Goal: Task Accomplishment & Management: Complete application form

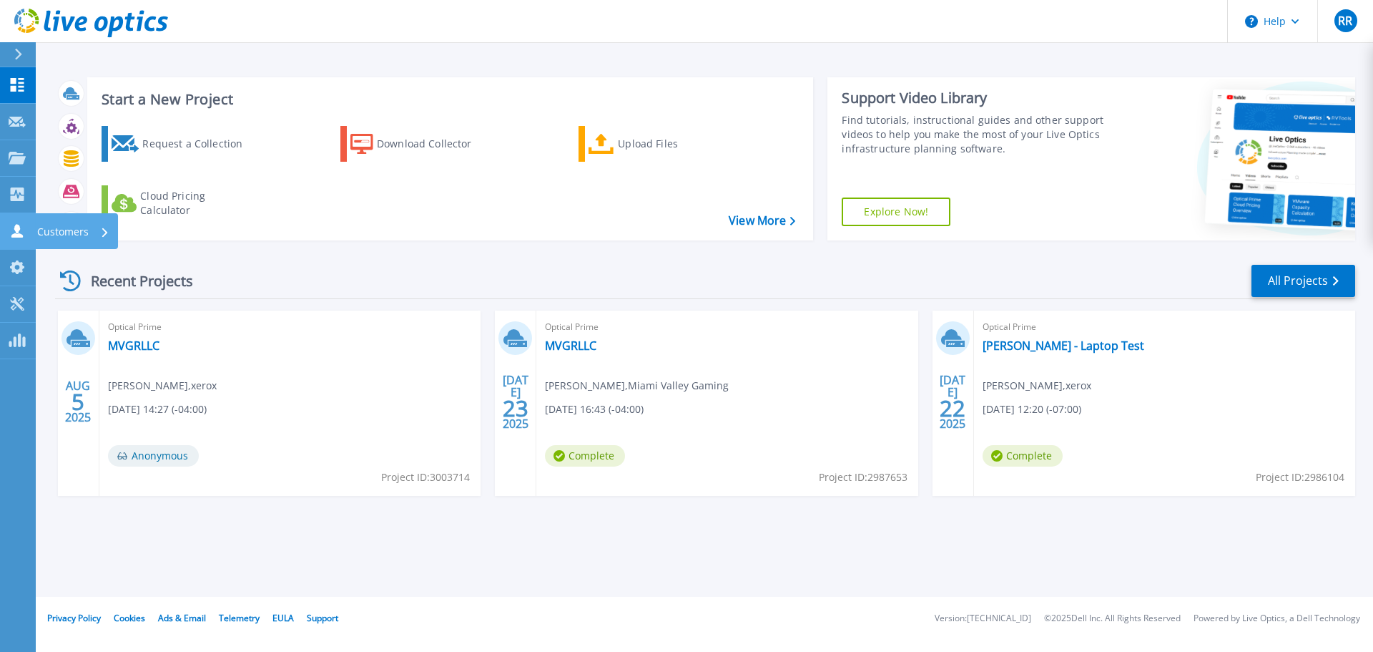
click at [19, 227] on icon at bounding box center [16, 231] width 11 height 14
click at [217, 275] on div "Recent Projects All Projects" at bounding box center [705, 281] width 1300 height 36
click at [135, 345] on link "MVGRLLC" at bounding box center [134, 345] width 52 height 14
click at [13, 237] on icon at bounding box center [16, 231] width 11 height 14
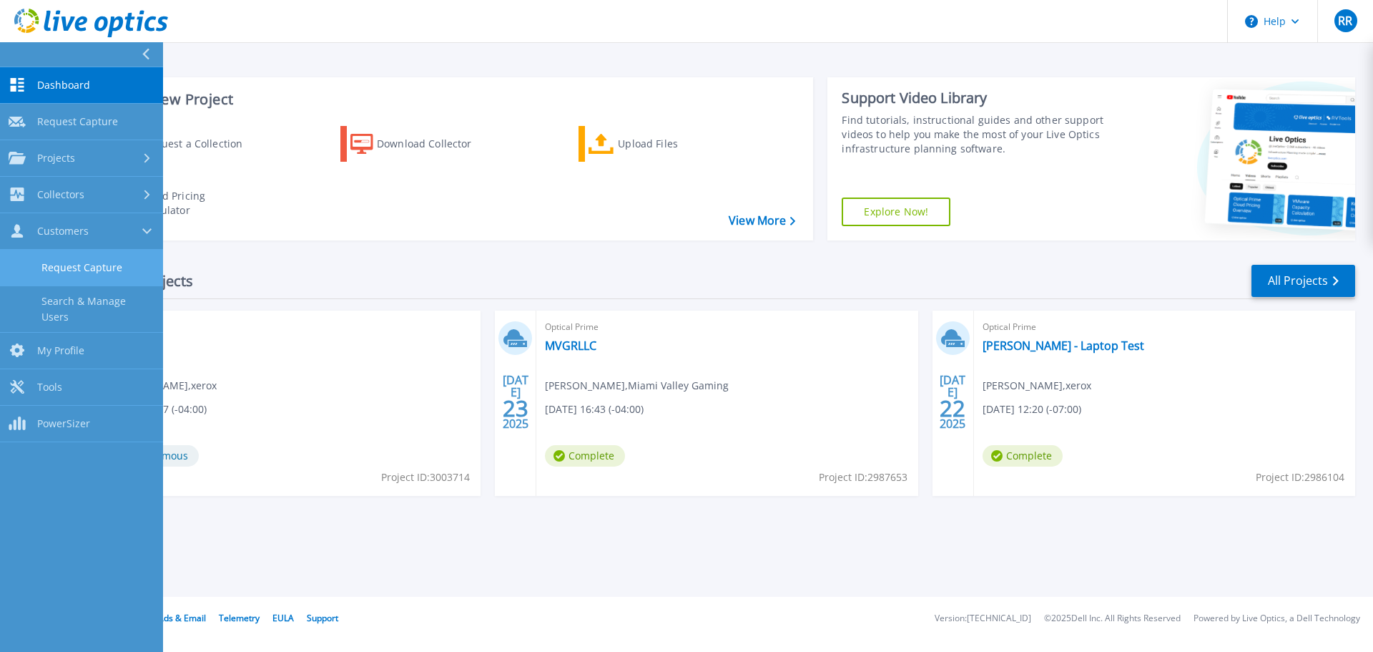
click at [55, 265] on link "Request Capture" at bounding box center [81, 268] width 163 height 36
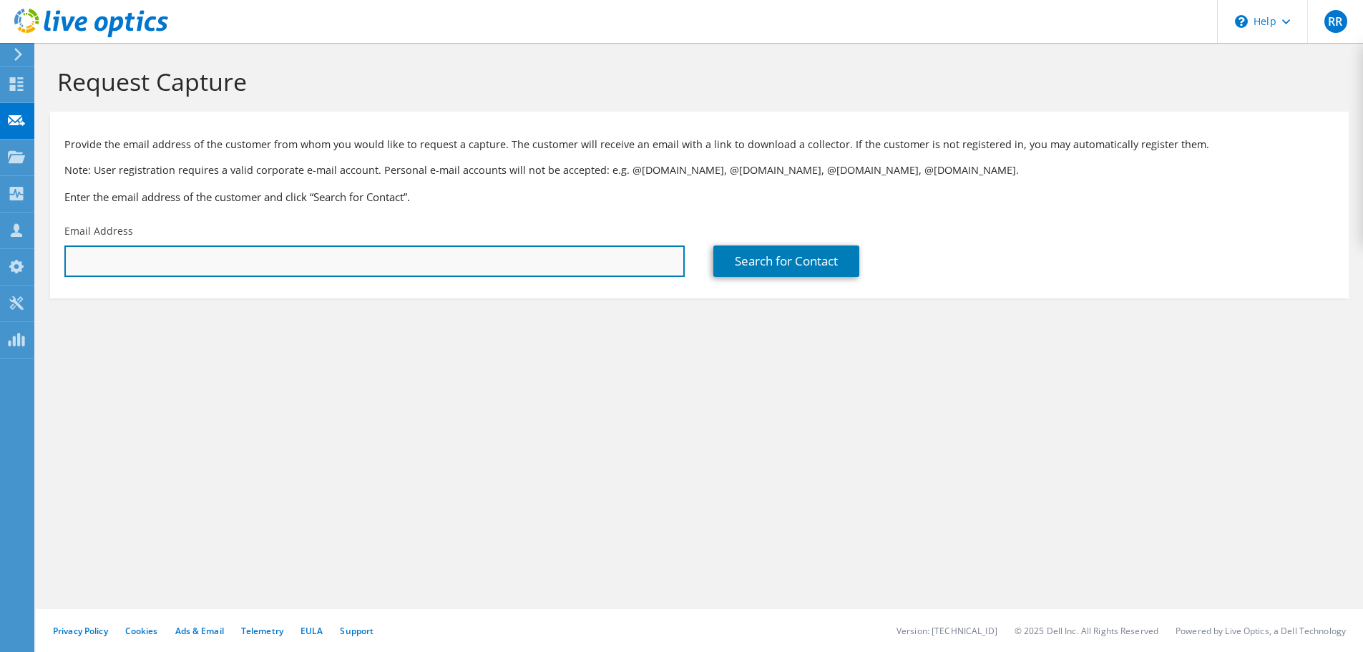
click at [134, 262] on input "text" at bounding box center [374, 260] width 620 height 31
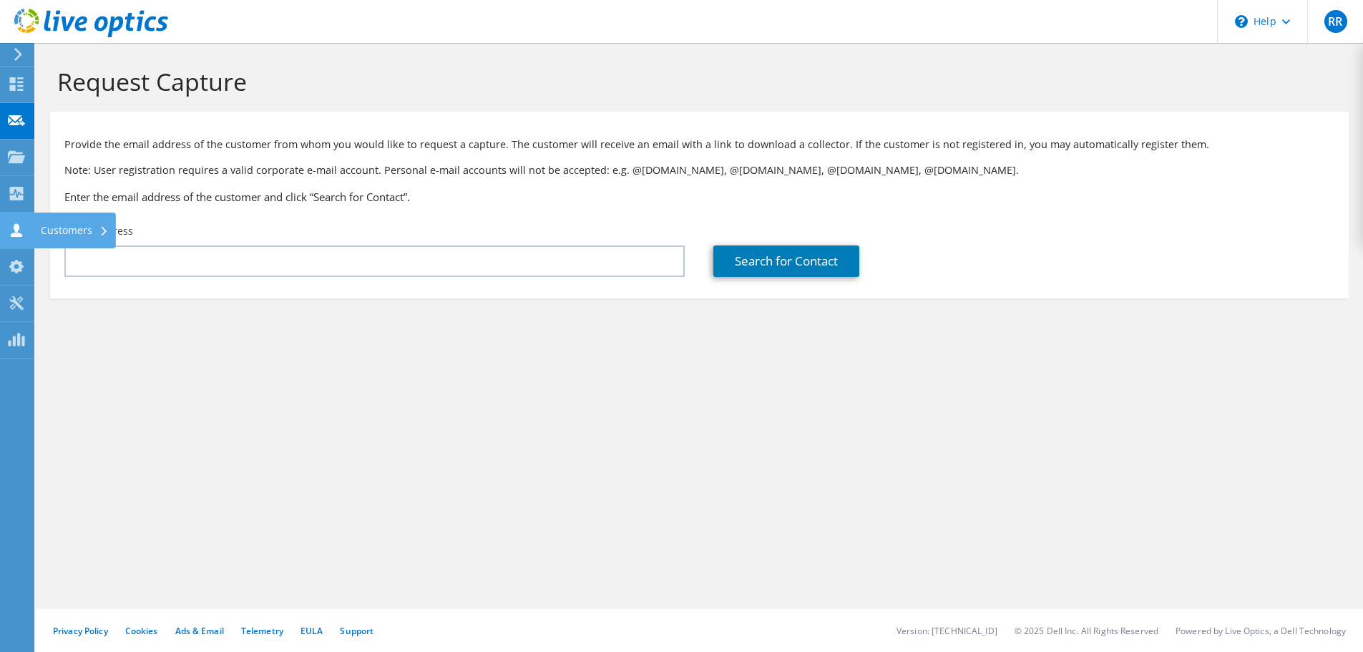
click at [61, 222] on div "Customers" at bounding box center [75, 230] width 82 height 36
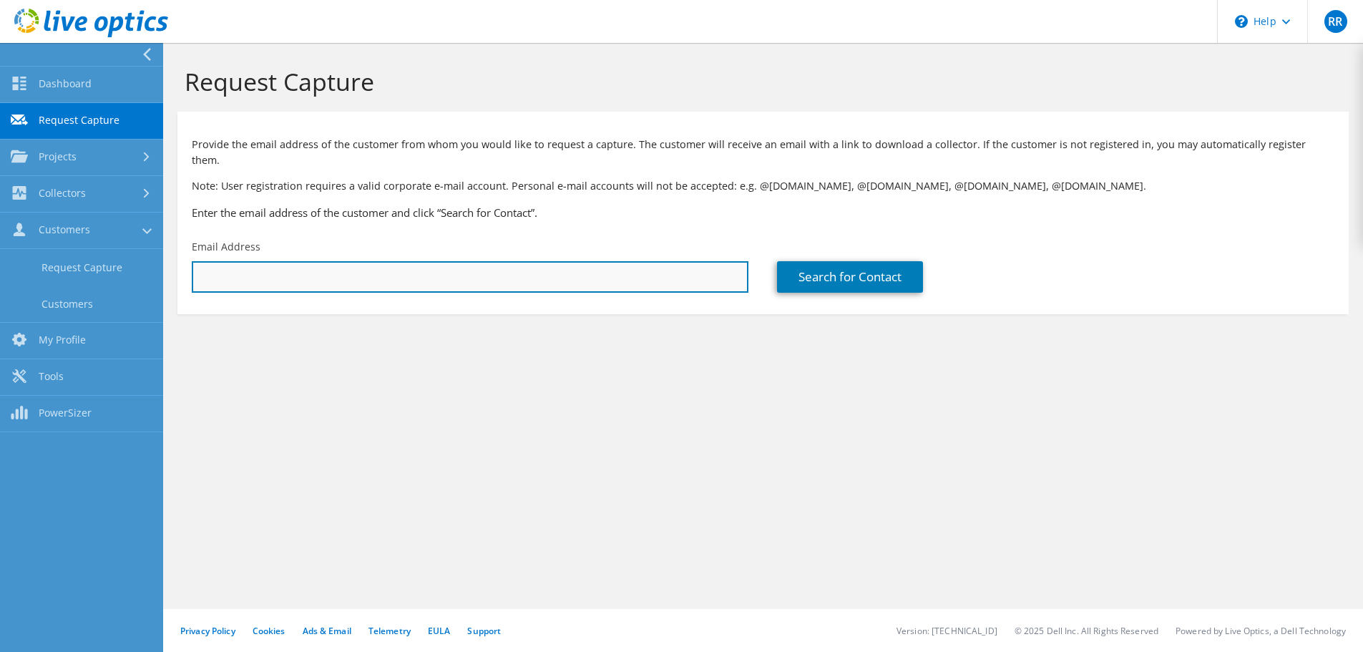
click at [258, 261] on input "text" at bounding box center [470, 276] width 556 height 31
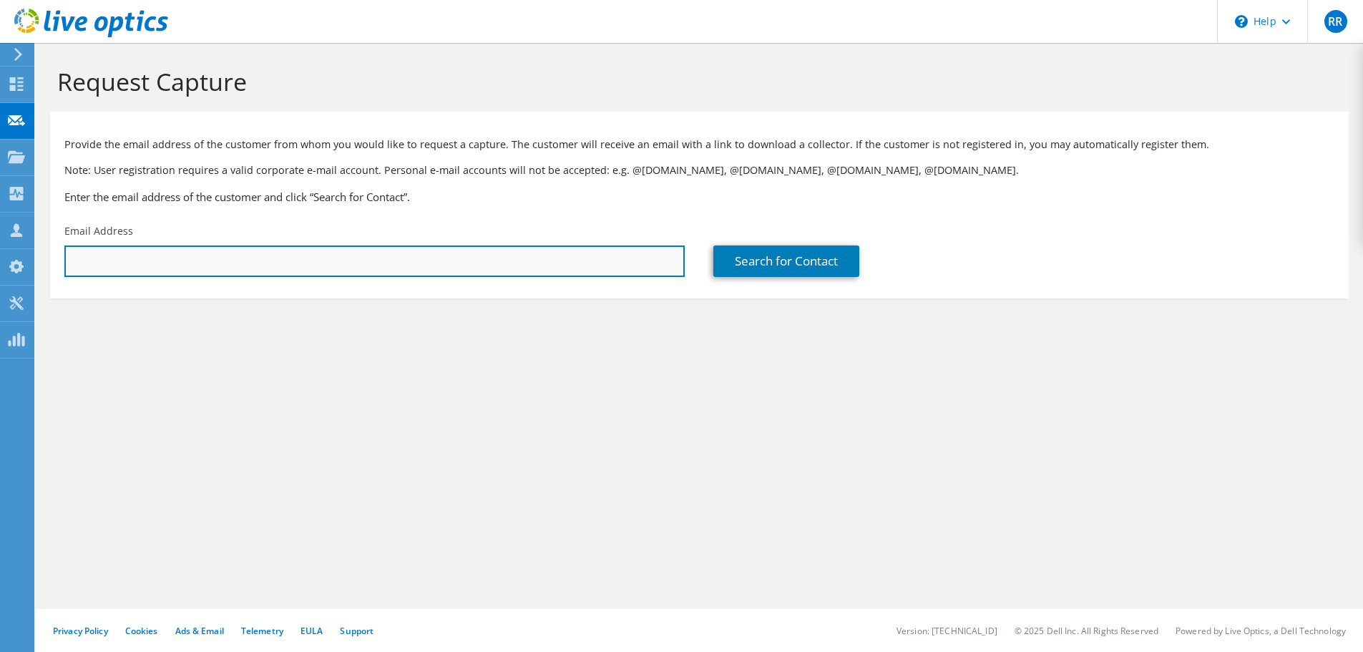
type input "[PERSON_NAME][EMAIL_ADDRESS][PERSON_NAME][DOMAIN_NAME]"
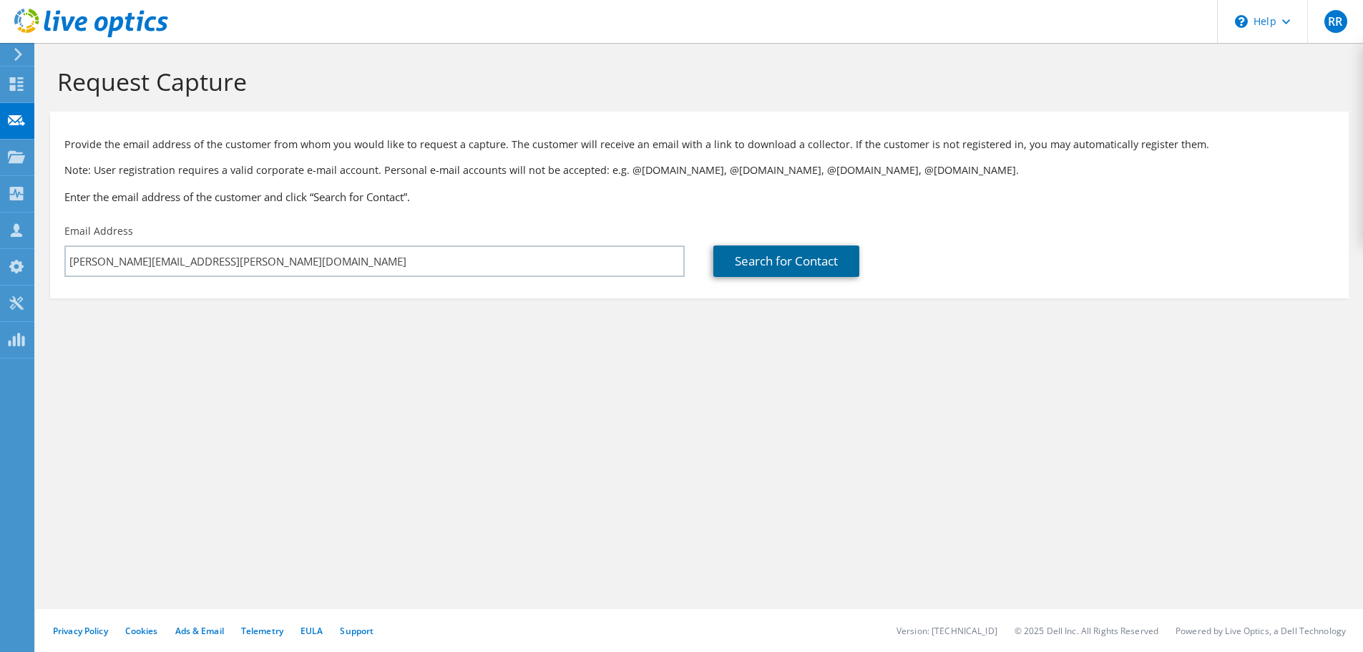
click at [791, 264] on link "Search for Contact" at bounding box center [786, 260] width 146 height 31
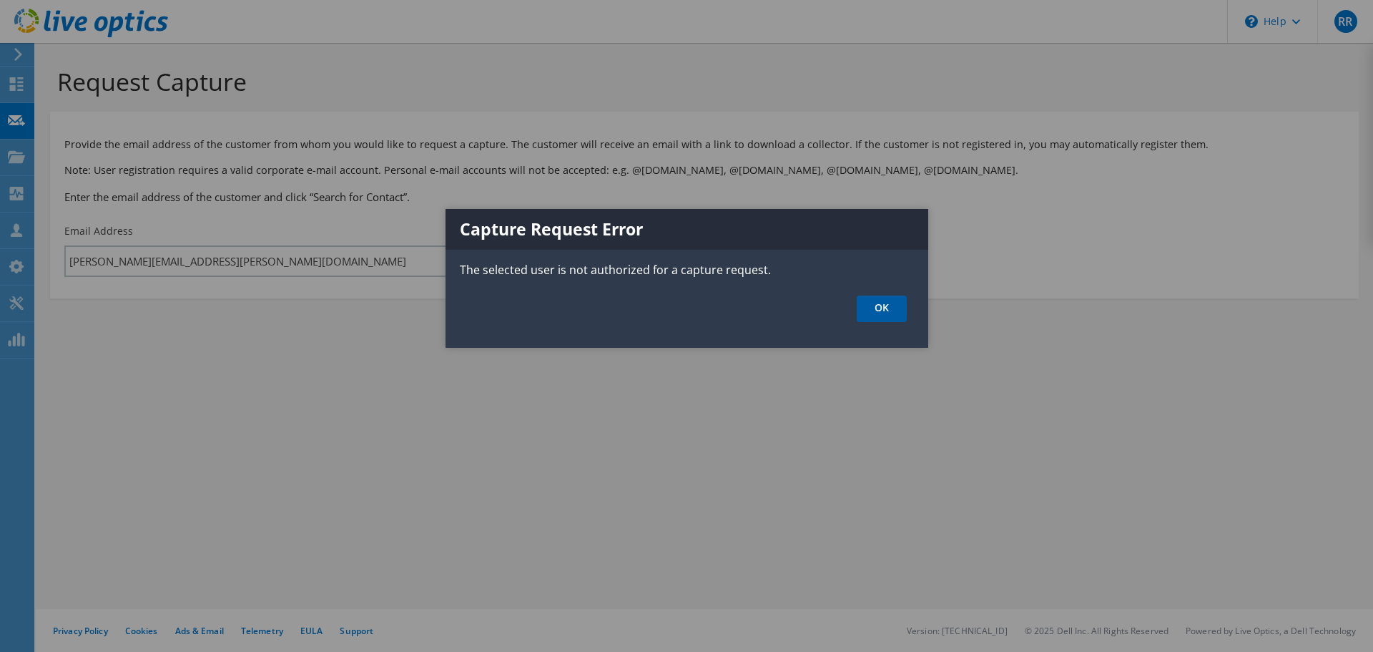
click at [882, 309] on link "OK" at bounding box center [882, 308] width 50 height 26
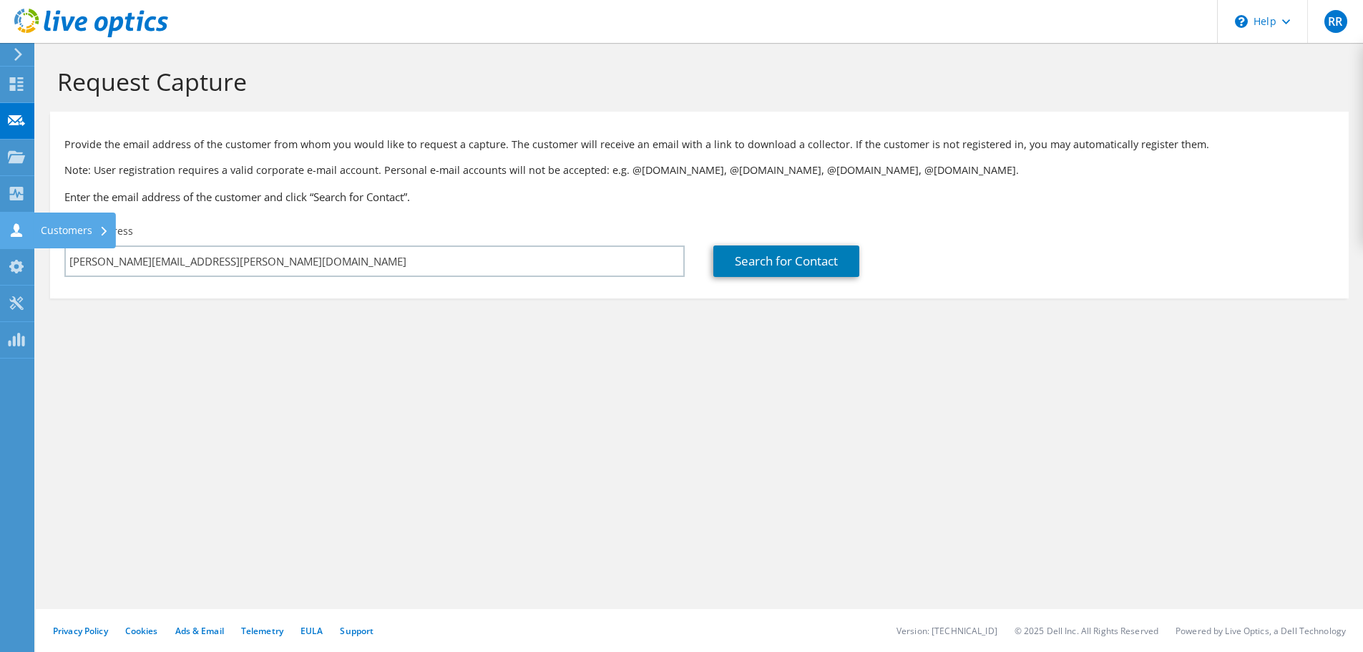
click at [12, 224] on icon at bounding box center [16, 230] width 17 height 14
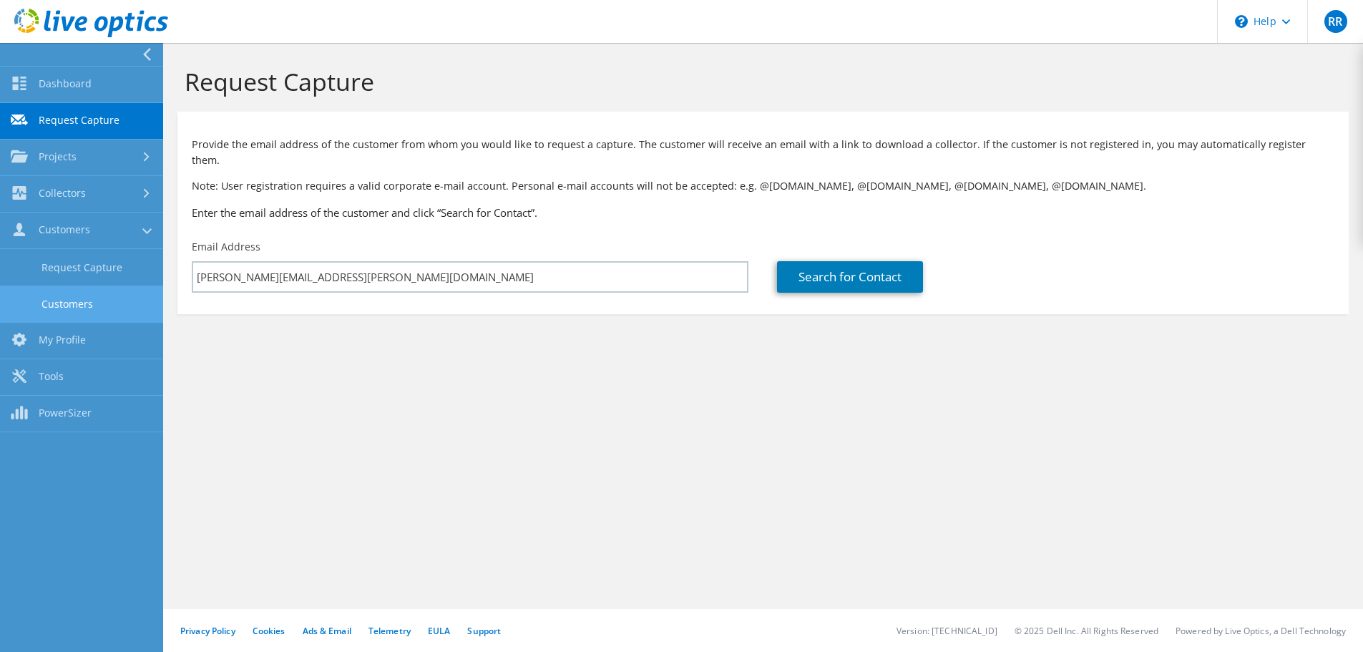
click at [99, 310] on link "Customers" at bounding box center [81, 303] width 163 height 36
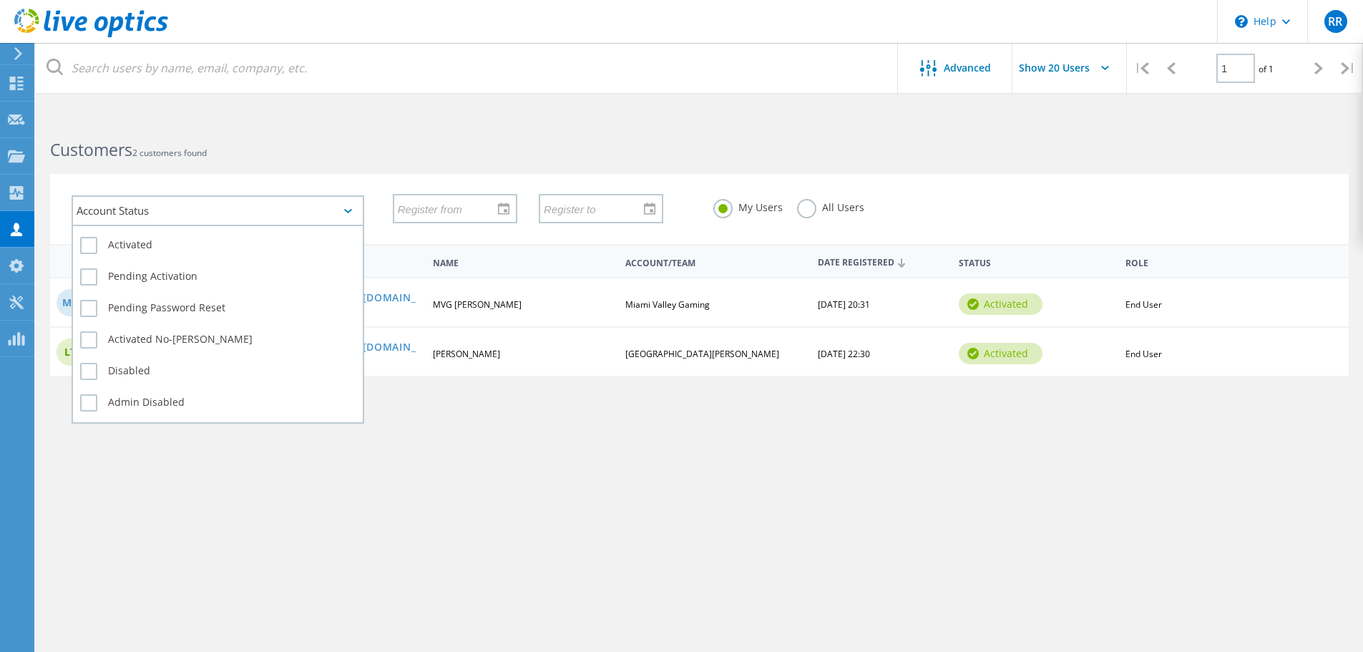
click at [166, 222] on div "Account Status" at bounding box center [218, 210] width 293 height 31
click at [87, 268] on label "Pending Activation" at bounding box center [217, 276] width 275 height 17
click at [0, 0] on input "Pending Activation" at bounding box center [0, 0] width 0 height 0
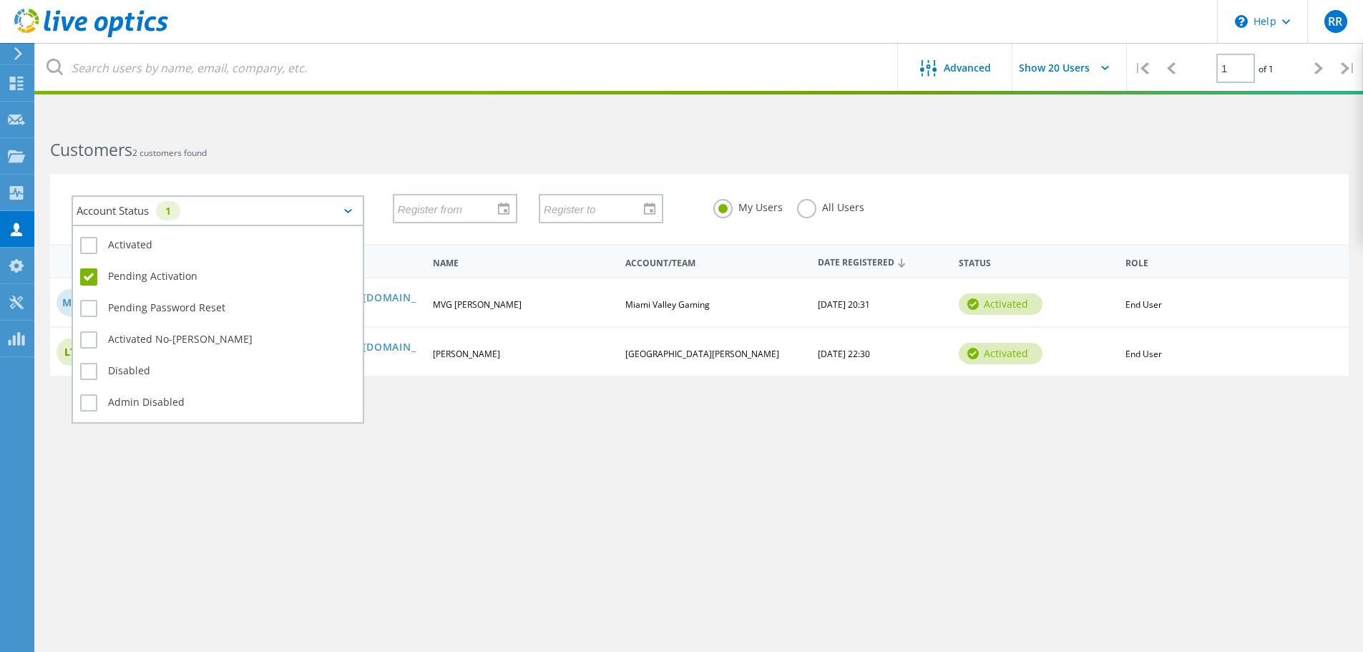
drag, startPoint x: 91, startPoint y: 305, endPoint x: 92, endPoint y: 327, distance: 22.2
click at [92, 305] on label "Pending Password Reset" at bounding box center [217, 308] width 275 height 17
click at [0, 0] on input "Pending Password Reset" at bounding box center [0, 0] width 0 height 0
click at [92, 338] on label "Activated No-EULA" at bounding box center [217, 339] width 275 height 17
click at [0, 0] on input "Activated No-EULA" at bounding box center [0, 0] width 0 height 0
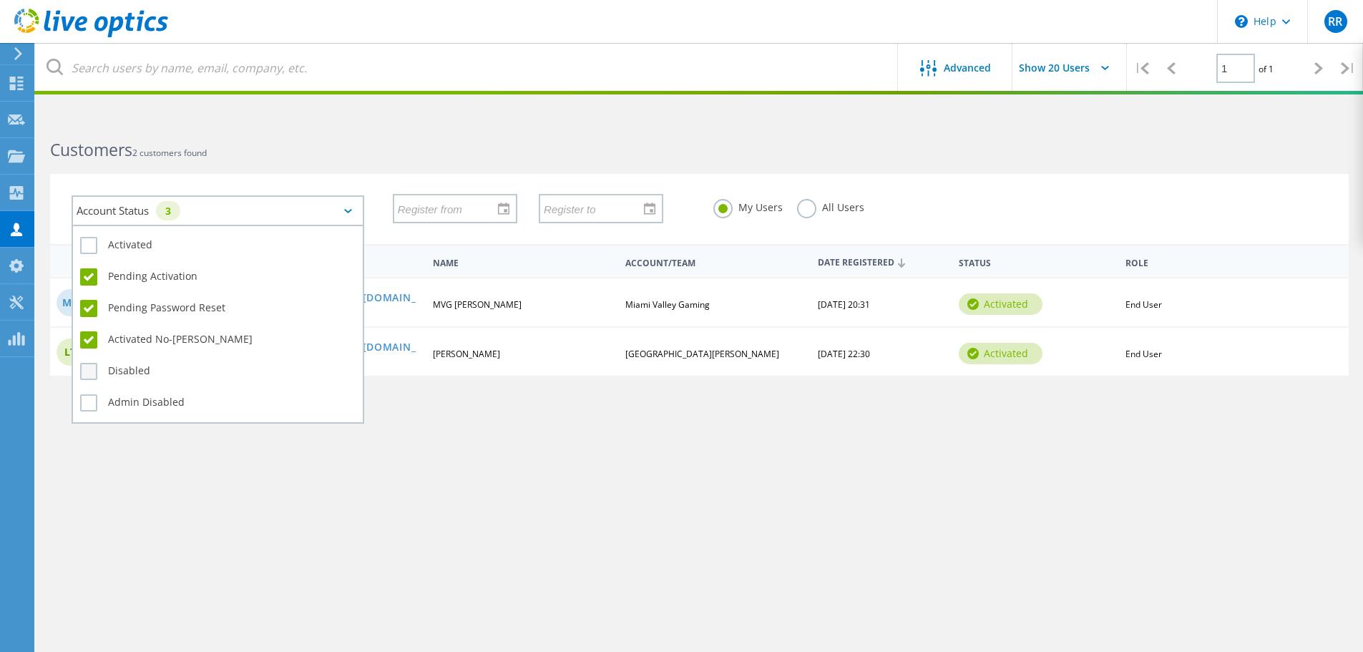
click at [94, 376] on label "Disabled" at bounding box center [217, 371] width 275 height 17
click at [0, 0] on input "Disabled" at bounding box center [0, 0] width 0 height 0
click at [94, 406] on label "Admin Disabled" at bounding box center [217, 402] width 275 height 17
click at [0, 0] on input "Admin Disabled" at bounding box center [0, 0] width 0 height 0
click at [92, 249] on label "Activated" at bounding box center [217, 245] width 275 height 17
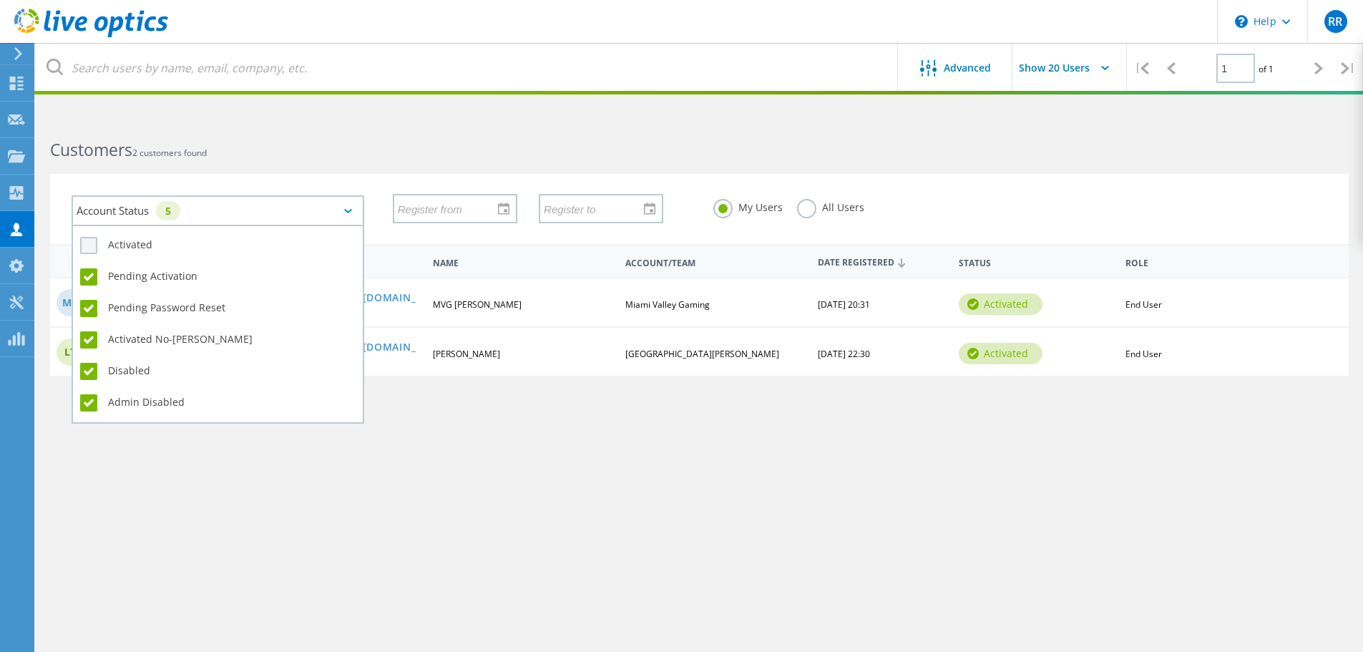
click at [0, 0] on input "Activated" at bounding box center [0, 0] width 0 height 0
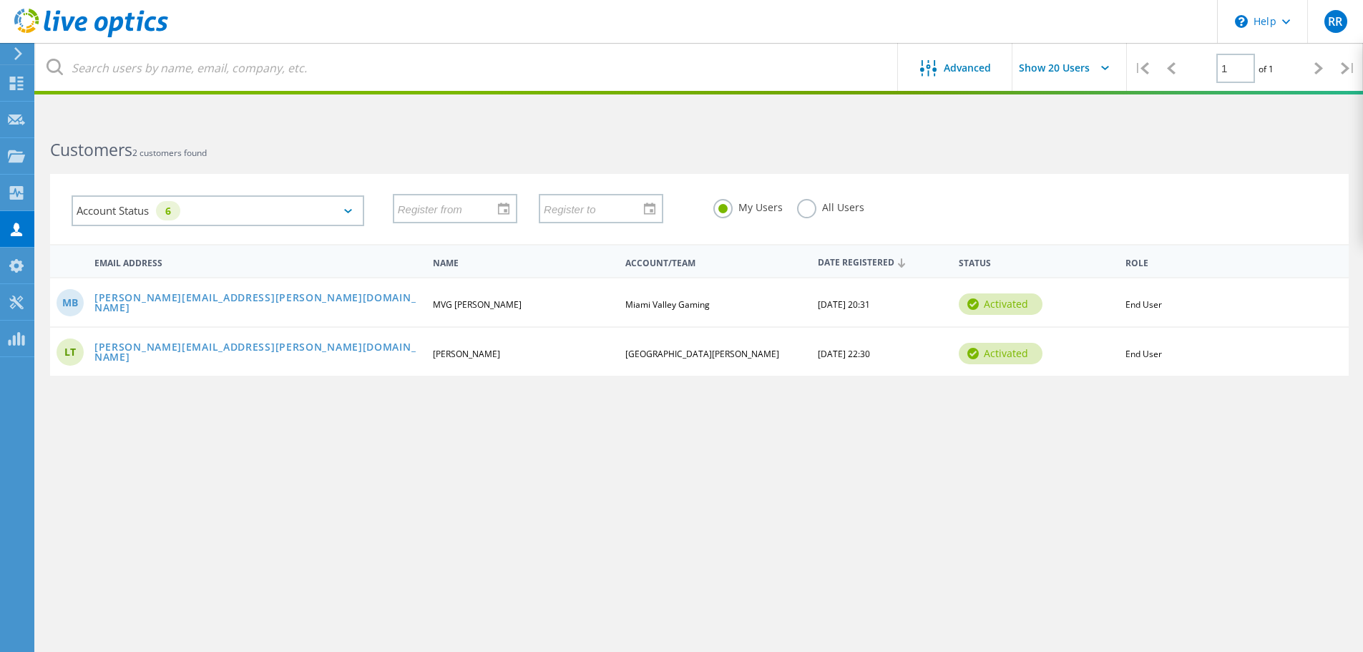
click at [474, 478] on div "Advanced Show 20 Users | 1 of 1 | Email Address First Name Last Name Account/Te…" at bounding box center [699, 390] width 1327 height 544
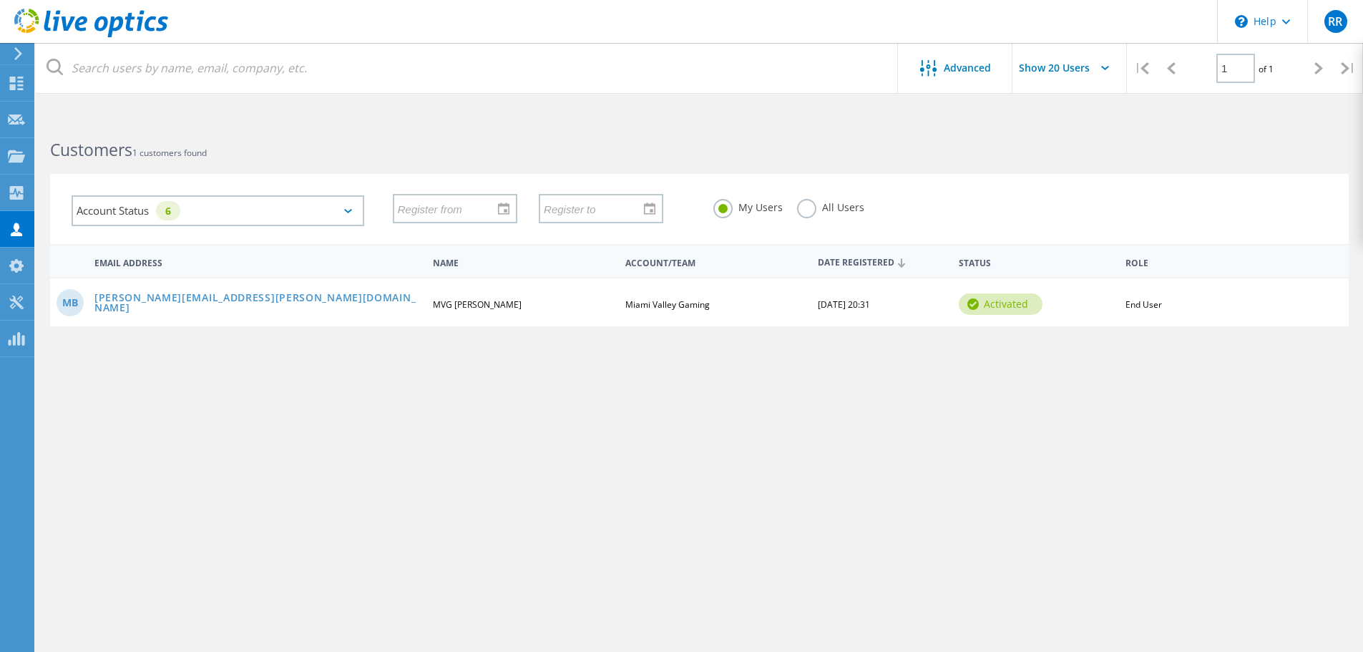
click at [809, 212] on label "All Users" at bounding box center [830, 206] width 67 height 14
click at [0, 0] on input "All Users" at bounding box center [0, 0] width 0 height 0
click at [718, 212] on label "My Users" at bounding box center [747, 206] width 69 height 14
click at [0, 0] on input "My Users" at bounding box center [0, 0] width 0 height 0
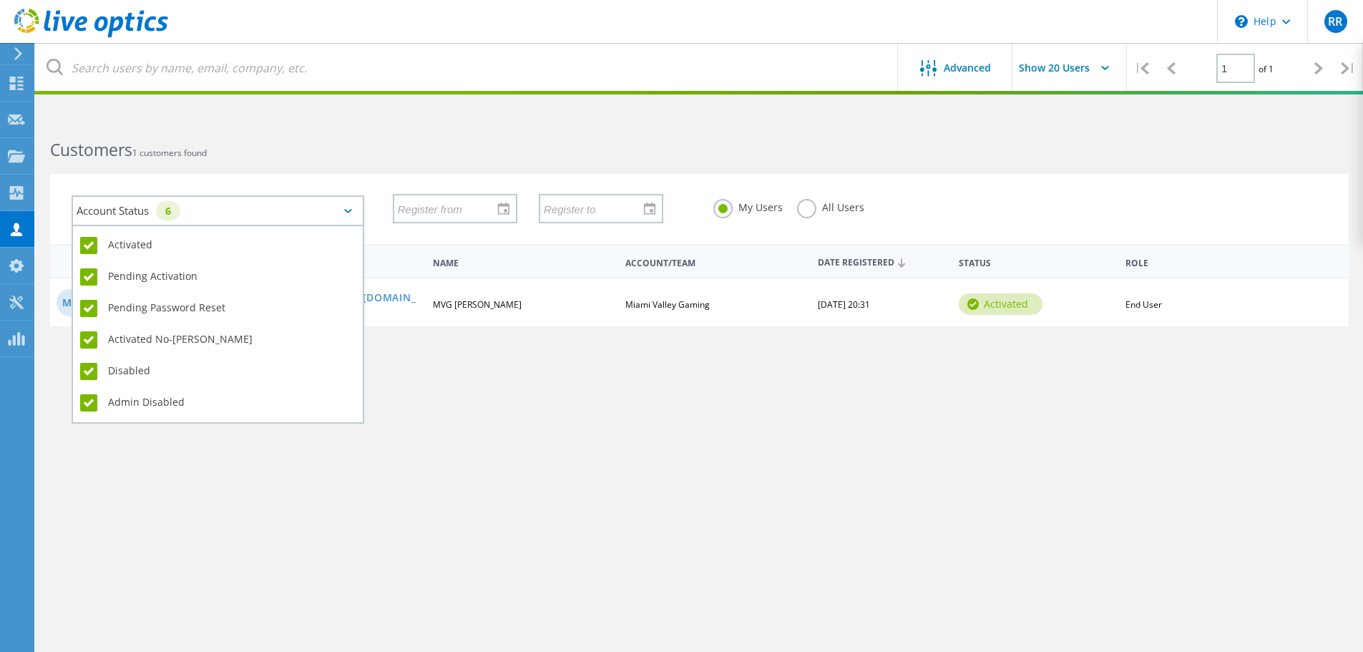
click at [345, 217] on div "Account Status 6" at bounding box center [218, 210] width 293 height 31
click at [81, 247] on label "Activated" at bounding box center [217, 245] width 275 height 17
click at [0, 0] on input "Activated" at bounding box center [0, 0] width 0 height 0
click at [81, 278] on label "Pending Activation" at bounding box center [217, 276] width 275 height 17
click at [0, 0] on input "Pending Activation" at bounding box center [0, 0] width 0 height 0
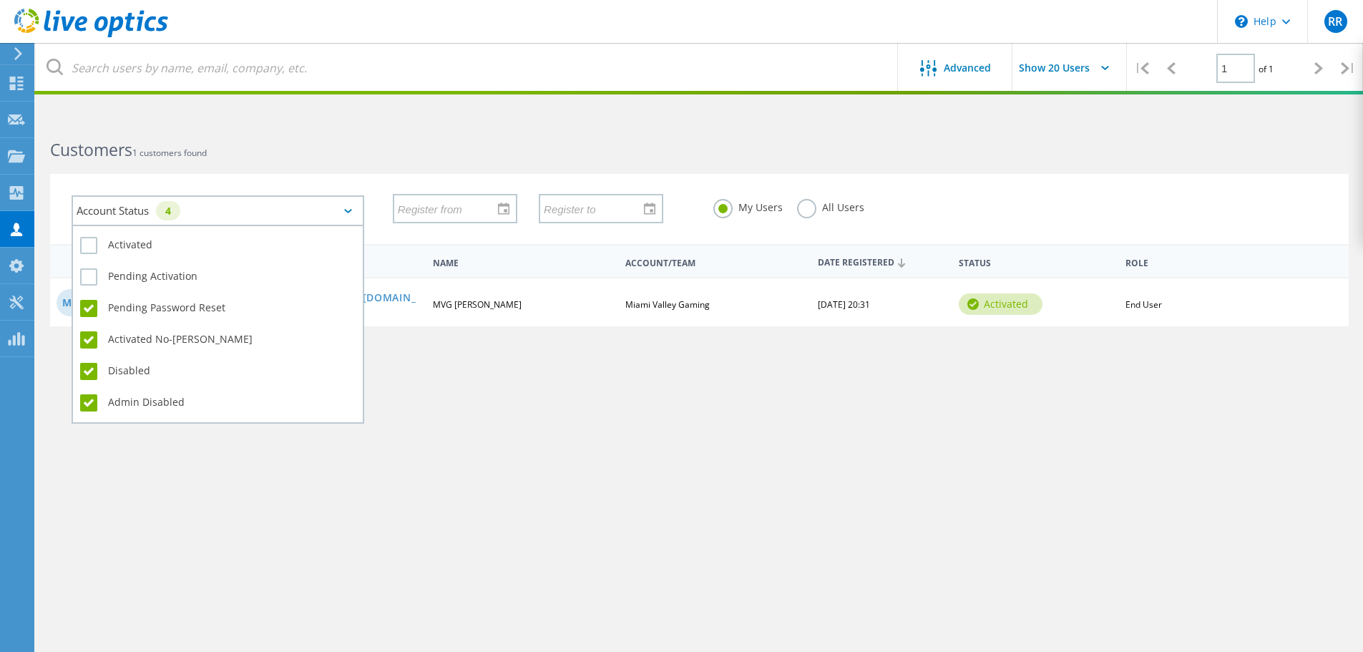
click at [82, 309] on label "Pending Password Reset" at bounding box center [217, 308] width 275 height 17
click at [0, 0] on input "Pending Password Reset" at bounding box center [0, 0] width 0 height 0
drag, startPoint x: 87, startPoint y: 335, endPoint x: 88, endPoint y: 345, distance: 9.3
click at [88, 338] on label "Activated No-EULA" at bounding box center [217, 339] width 275 height 17
click at [0, 0] on input "Activated No-EULA" at bounding box center [0, 0] width 0 height 0
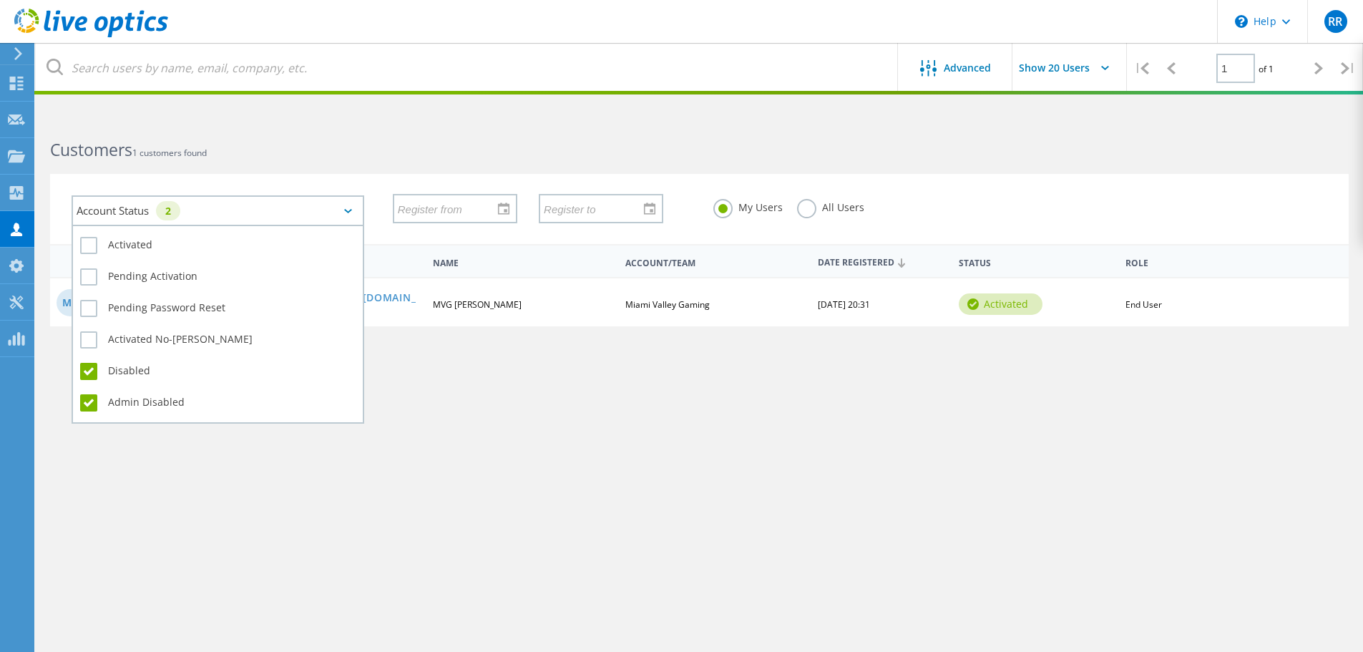
drag, startPoint x: 87, startPoint y: 368, endPoint x: 86, endPoint y: 376, distance: 8.0
click at [87, 369] on label "Disabled" at bounding box center [217, 371] width 275 height 17
click at [0, 0] on input "Disabled" at bounding box center [0, 0] width 0 height 0
click at [89, 408] on label "Admin Disabled" at bounding box center [217, 402] width 275 height 17
click at [0, 0] on input "Admin Disabled" at bounding box center [0, 0] width 0 height 0
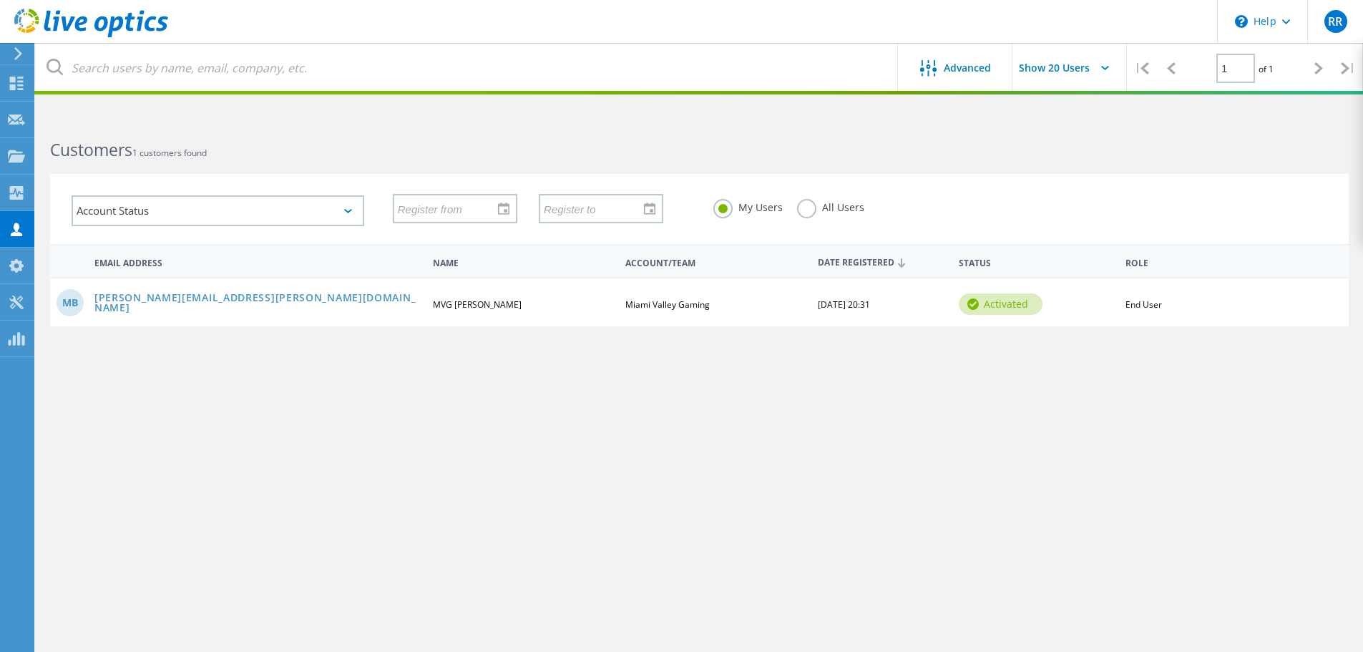
click at [114, 464] on div "Advanced Show 20 Users | 1 of 1 | Email Address First Name Last Name Account/Te…" at bounding box center [699, 390] width 1327 height 544
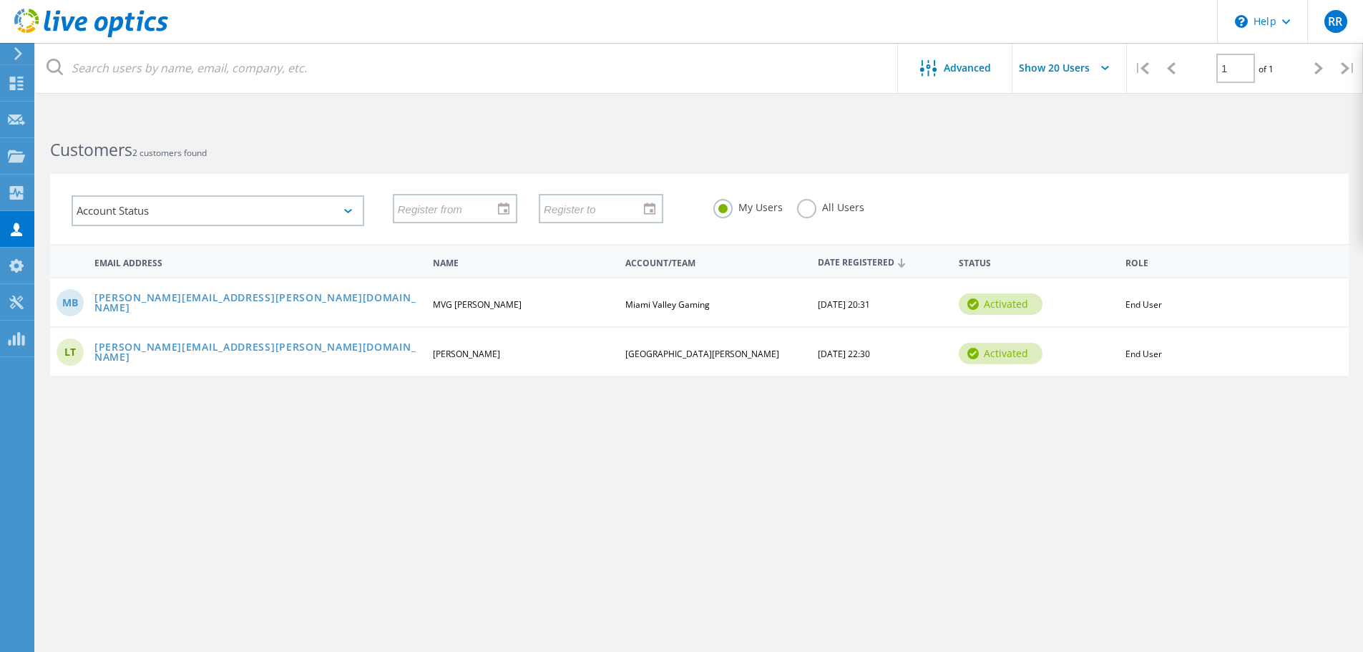
click at [1257, 468] on div "Advanced Show 20 Users | 1 of 1 | Email Address First Name Last Name Account/Te…" at bounding box center [699, 390] width 1327 height 544
click at [63, 229] on div "Customers" at bounding box center [75, 229] width 68 height 10
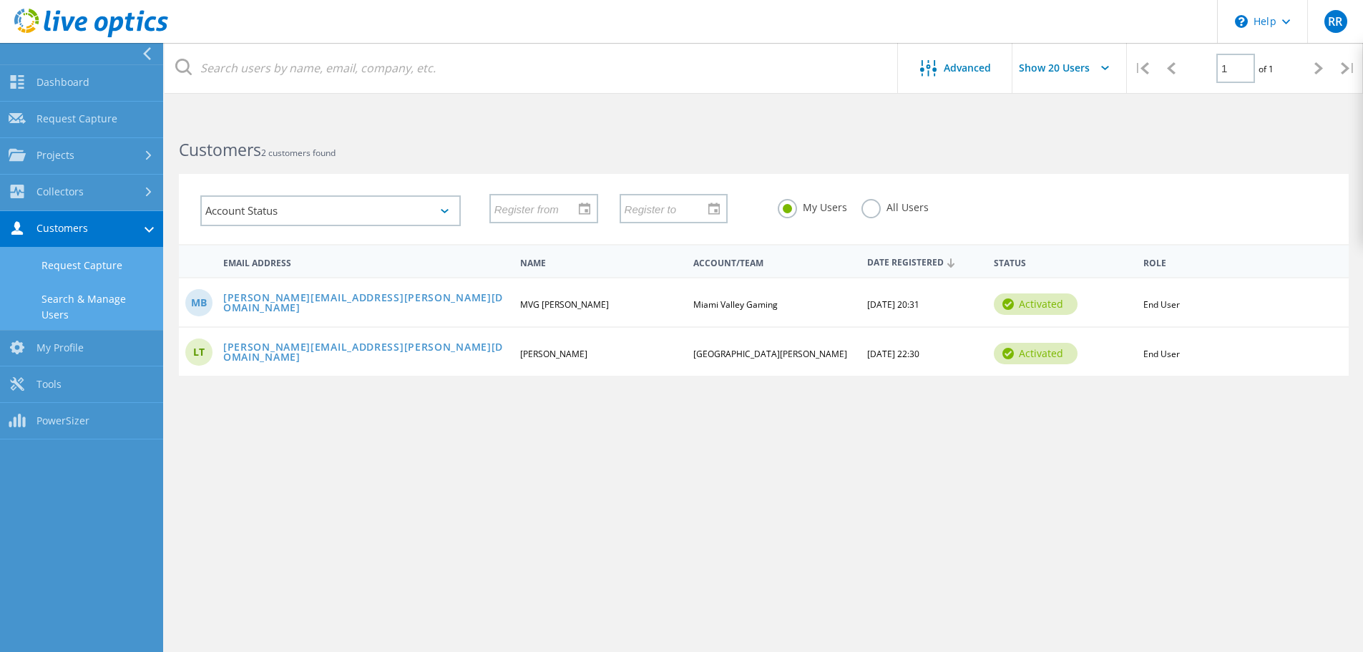
click at [90, 279] on link "Request Capture" at bounding box center [81, 265] width 163 height 36
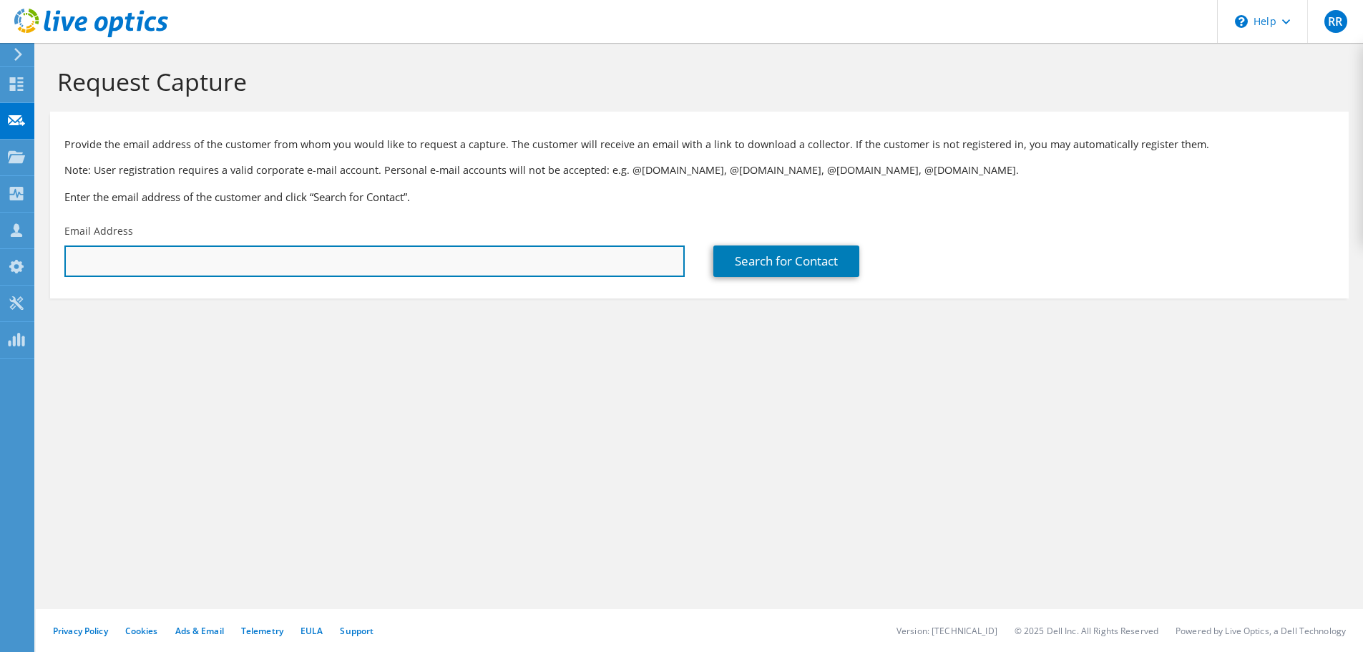
click at [161, 256] on input "text" at bounding box center [374, 260] width 620 height 31
paste input "[EMAIL_ADDRESS][DOMAIN_NAME]"
type input "[EMAIL_ADDRESS][DOMAIN_NAME]"
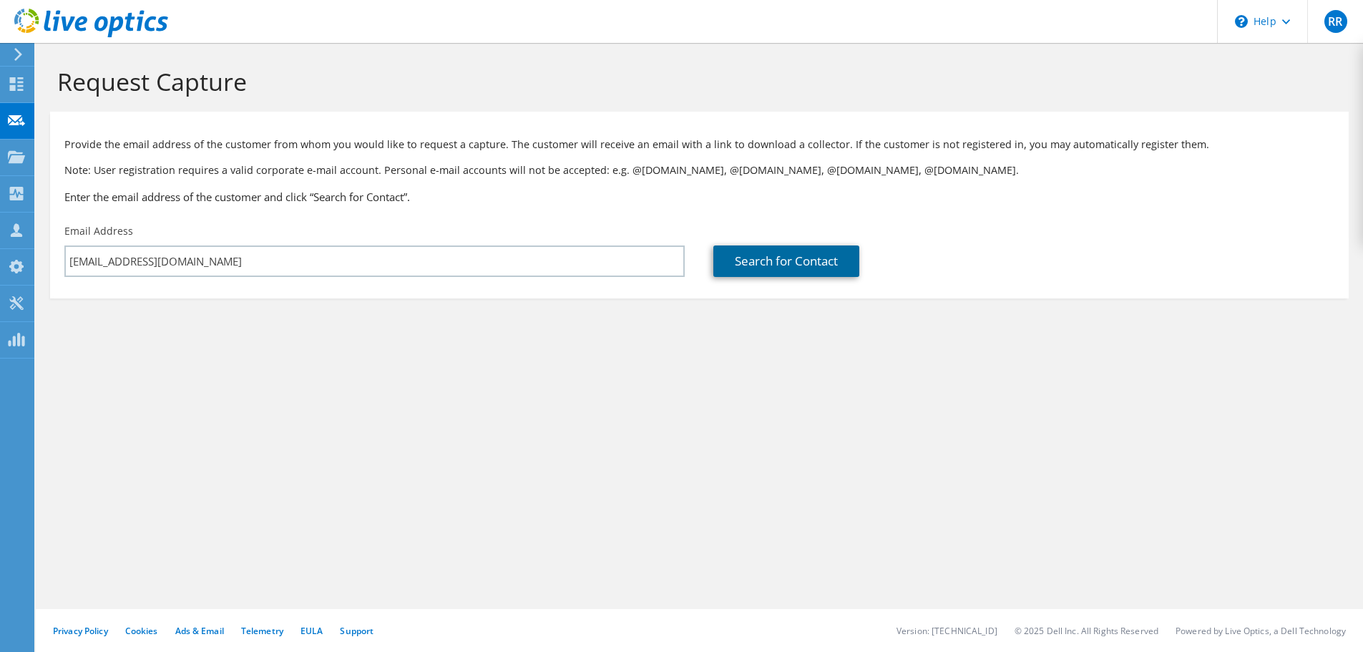
click at [812, 258] on link "Search for Contact" at bounding box center [786, 260] width 146 height 31
type input "Calhoun County 911"
type input "[PERSON_NAME]"
type input "[GEOGRAPHIC_DATA]"
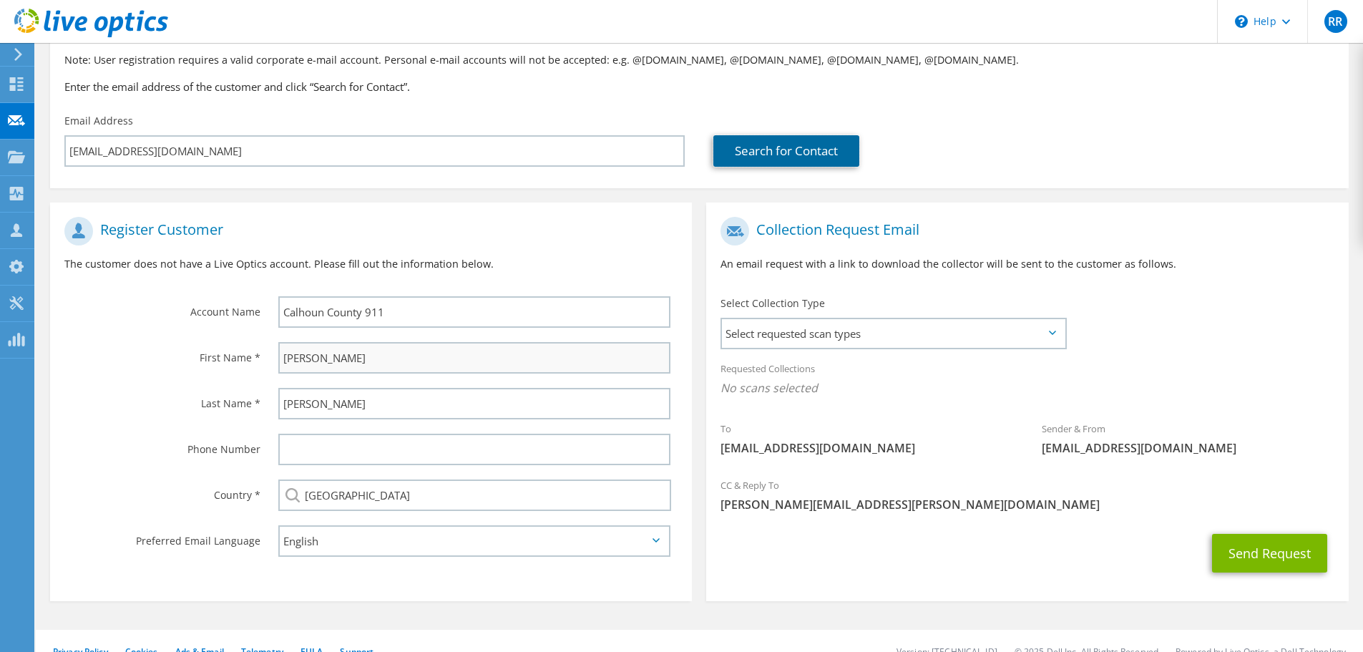
scroll to position [131, 0]
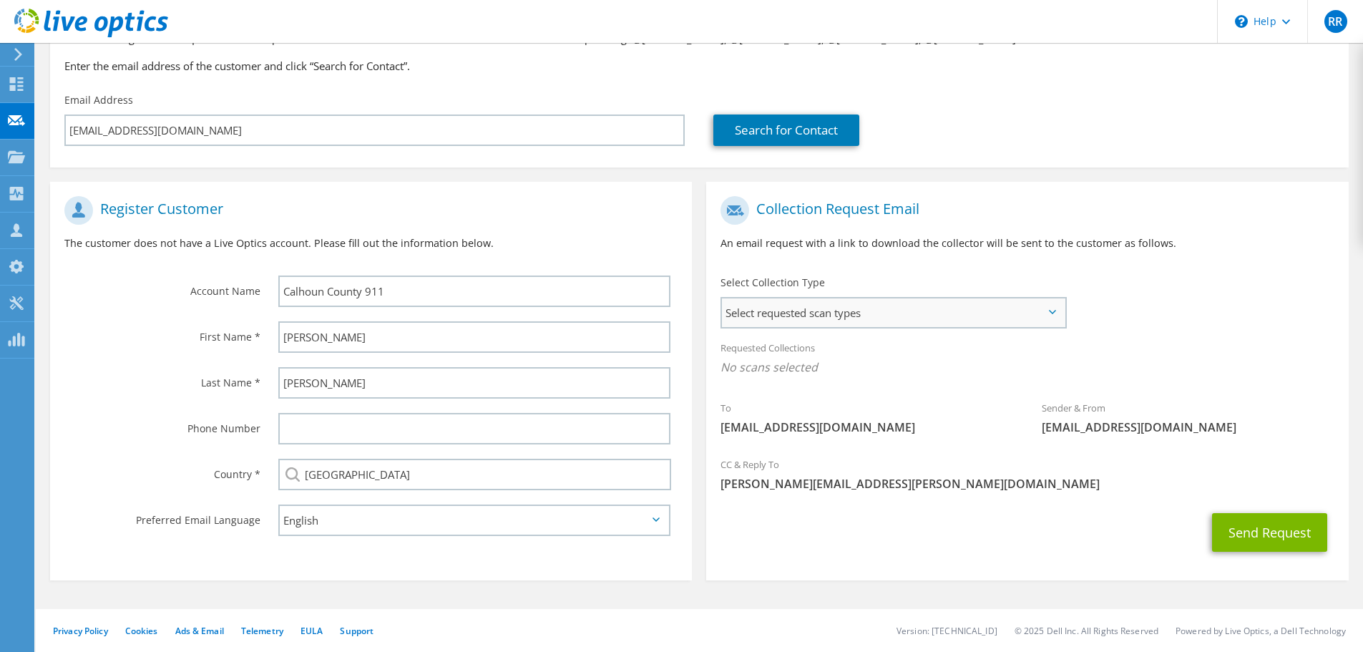
click at [843, 322] on span "Select requested scan types" at bounding box center [893, 312] width 343 height 29
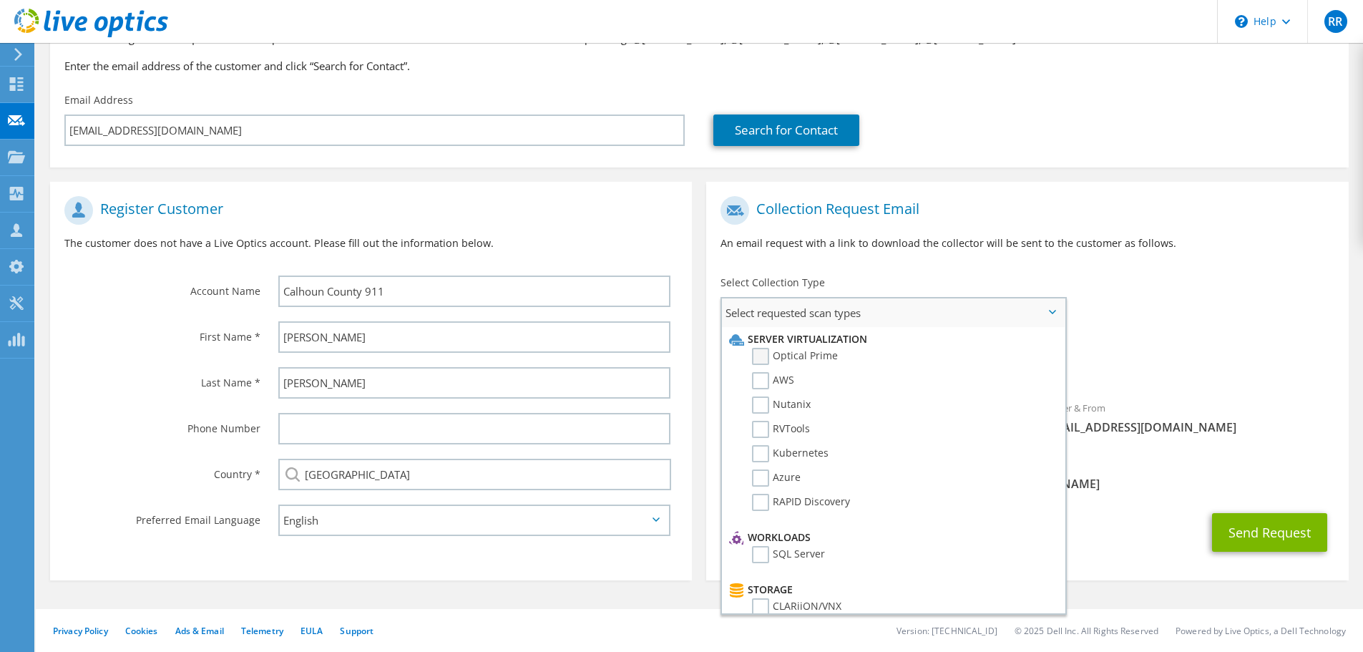
click at [768, 353] on label "Optical Prime" at bounding box center [795, 356] width 86 height 17
click at [0, 0] on input "Optical Prime" at bounding box center [0, 0] width 0 height 0
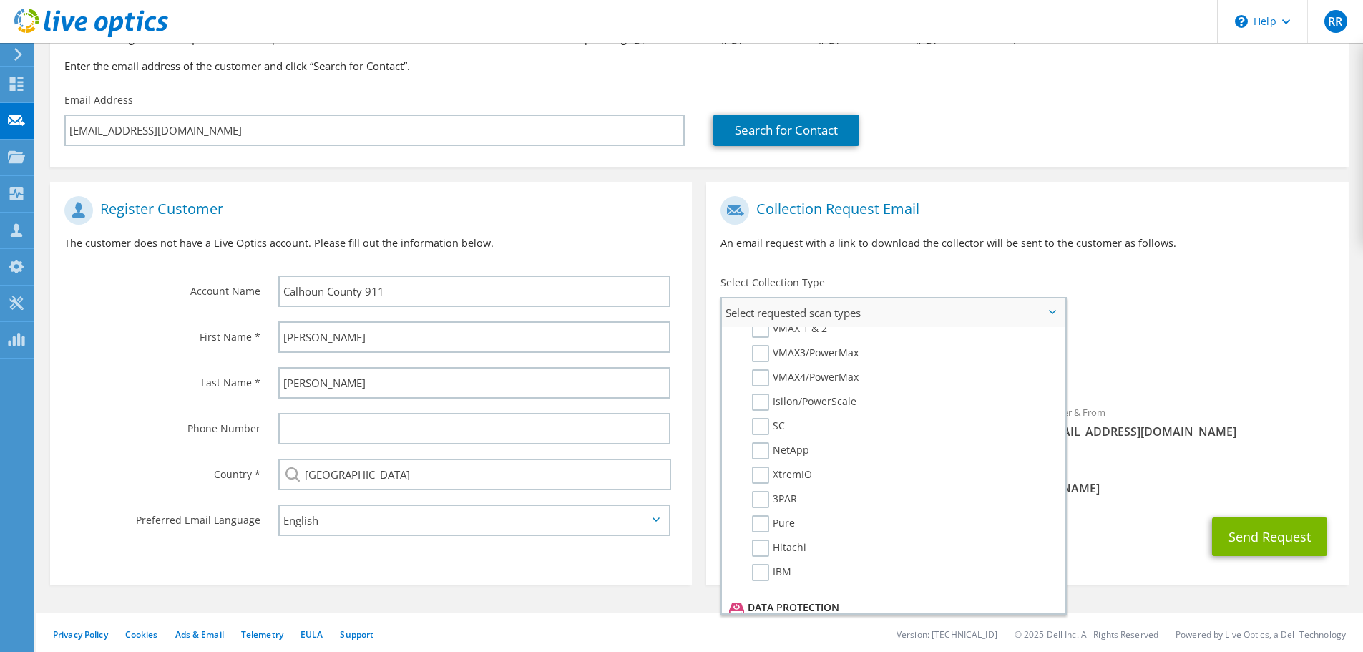
scroll to position [680, 0]
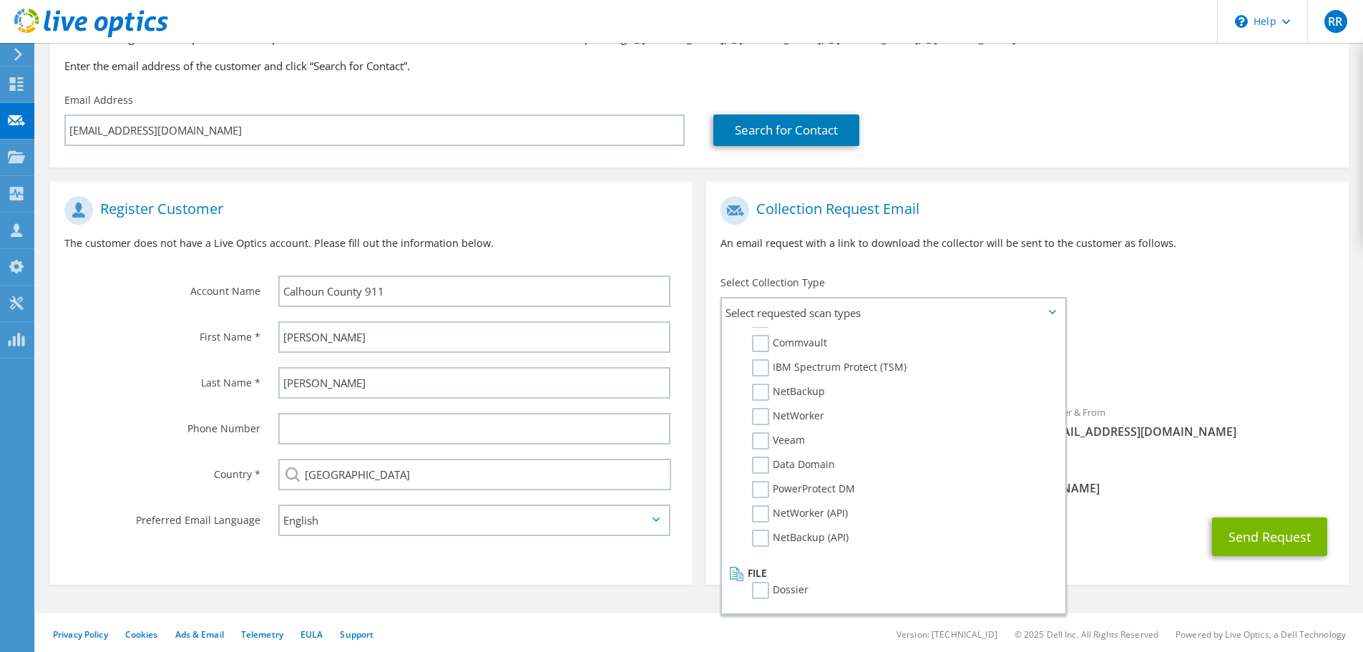
click at [1192, 530] on div "Send Request" at bounding box center [1027, 536] width 642 height 53
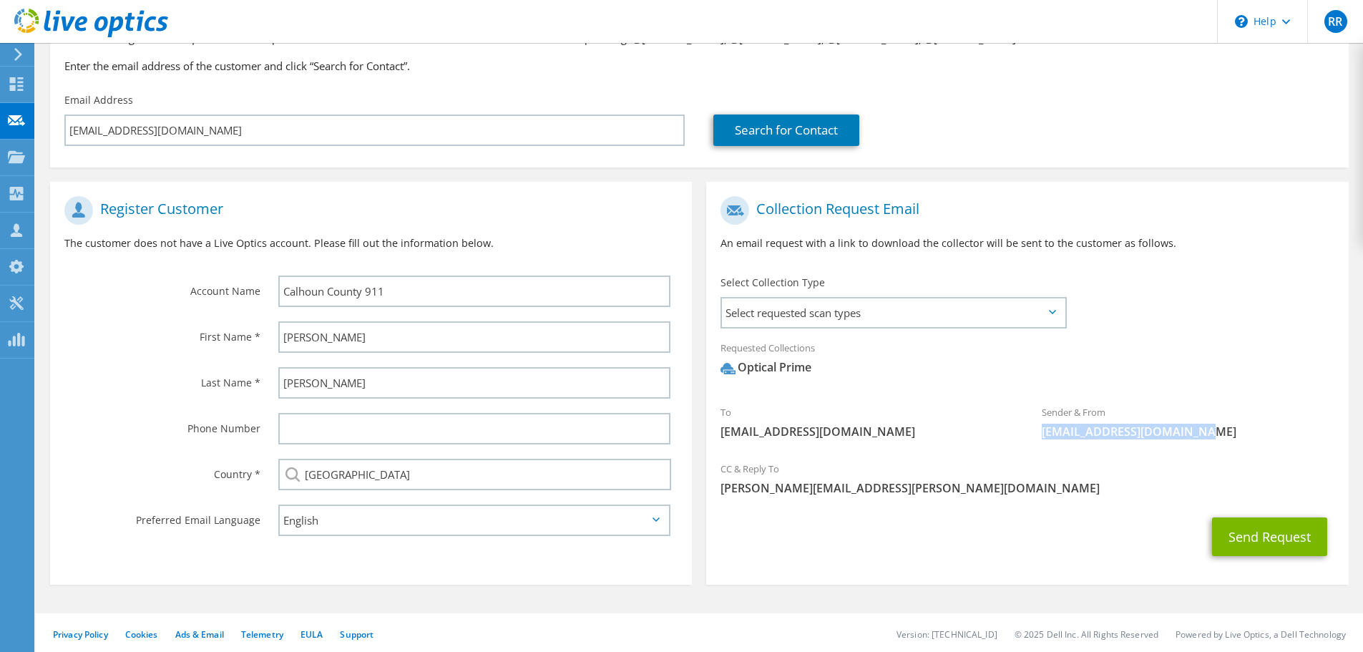
drag, startPoint x: 1197, startPoint y: 438, endPoint x: 1040, endPoint y: 435, distance: 157.4
click at [1040, 435] on div "Sender & From liveoptics@liveoptics.com" at bounding box center [1187, 421] width 321 height 49
copy span "[EMAIL_ADDRESS][DOMAIN_NAME]"
click at [1253, 536] on button "Send Request" at bounding box center [1269, 536] width 115 height 39
